Goal: Task Accomplishment & Management: Use online tool/utility

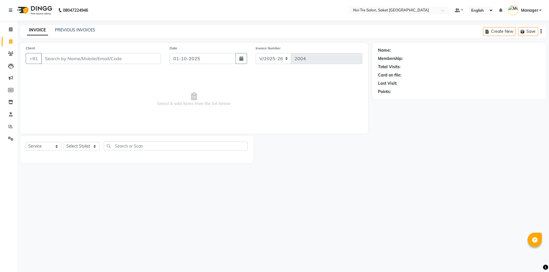
select select "4899"
select select "service"
click at [62, 61] on input "Client" at bounding box center [101, 58] width 120 height 11
type input "9760343902"
select select "1: Object"
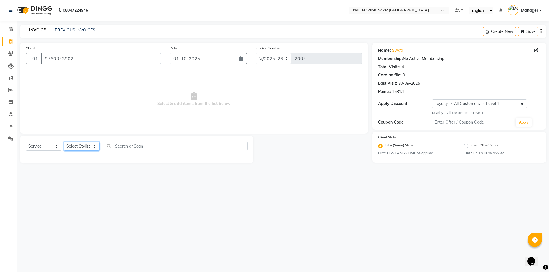
drag, startPoint x: 79, startPoint y: 146, endPoint x: 79, endPoint y: 149, distance: 3.1
click at [79, 149] on select "Select Stylist AMIT [PERSON_NAME] [PERSON_NAME] Manager [PERSON_NAME] KM [PERSO…" at bounding box center [82, 146] width 36 height 9
select select "62634"
click at [64, 142] on select "Select Stylist AMIT [PERSON_NAME] [PERSON_NAME] Manager [PERSON_NAME] KM [PERSO…" at bounding box center [82, 146] width 36 height 9
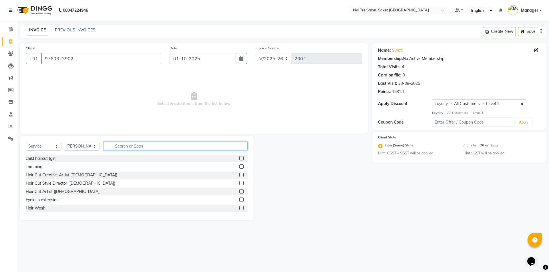
click at [144, 147] on input "text" at bounding box center [176, 146] width 144 height 9
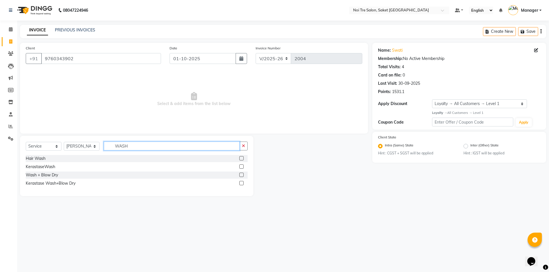
type input "WASH"
click at [241, 158] on label at bounding box center [241, 158] width 4 height 4
click at [241, 158] on input "checkbox" at bounding box center [241, 159] width 4 height 4
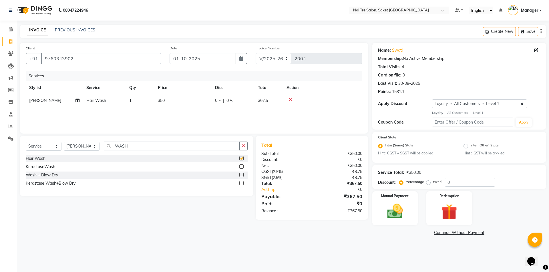
checkbox input "false"
click at [181, 98] on td "350" at bounding box center [182, 100] width 57 height 13
select select "62634"
click at [208, 105] on input "350" at bounding box center [210, 102] width 50 height 9
type input "3"
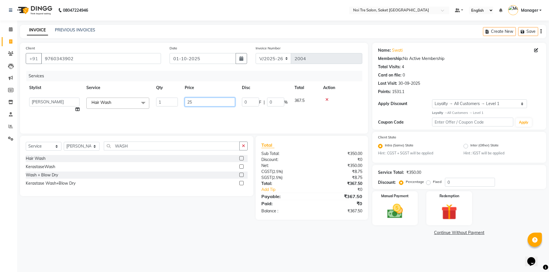
type input "250"
click at [210, 112] on div "Services Stylist Service Qty Price Disc Total Action [PERSON_NAME] Hair Wash 1 …" at bounding box center [194, 99] width 336 height 57
click at [393, 208] on img at bounding box center [395, 211] width 27 height 19
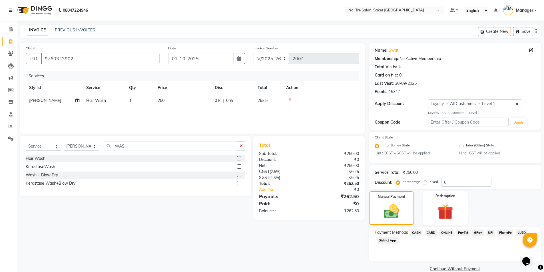
click at [416, 232] on span "CASH" at bounding box center [417, 233] width 12 height 7
click at [466, 269] on button "Add Payment" at bounding box center [483, 271] width 105 height 9
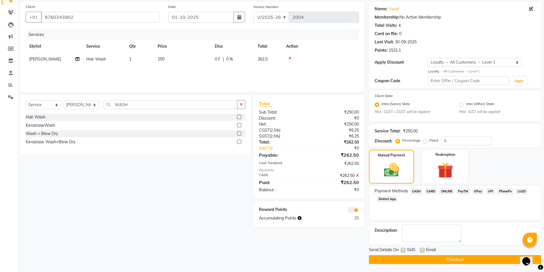
scroll to position [42, 0]
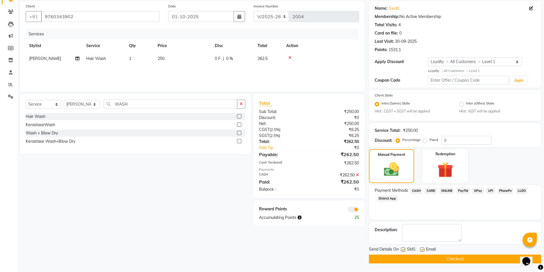
click at [452, 262] on button "Checkout" at bounding box center [455, 259] width 172 height 9
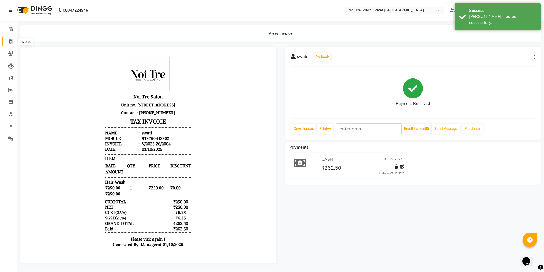
click at [13, 40] on span at bounding box center [11, 42] width 10 height 7
select select "service"
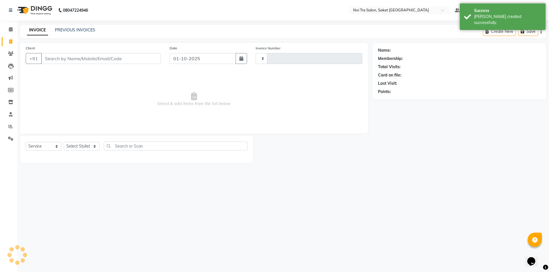
type input "2005"
select select "4899"
click at [67, 30] on link "PREVIOUS INVOICES" at bounding box center [75, 29] width 40 height 5
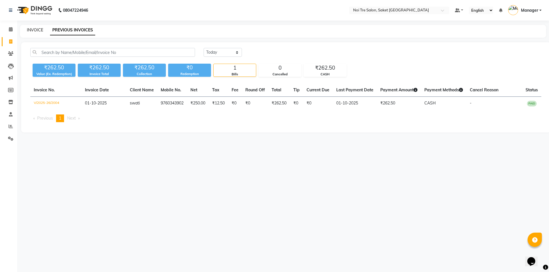
click at [39, 30] on link "INVOICE" at bounding box center [35, 29] width 16 height 5
select select "4899"
select select "service"
